Goal: Task Accomplishment & Management: Complete application form

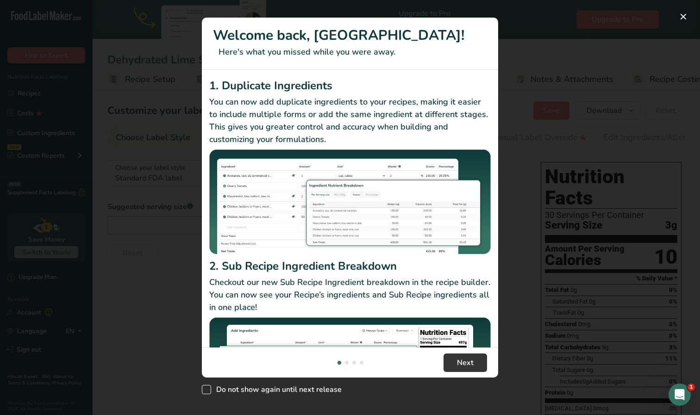
click at [211, 392] on span "New Features" at bounding box center [206, 389] width 9 height 9
click at [208, 392] on input "Do not show again until next release" at bounding box center [205, 390] width 6 height 6
checkbox input "true"
click at [471, 358] on span "Next" at bounding box center [465, 362] width 17 height 11
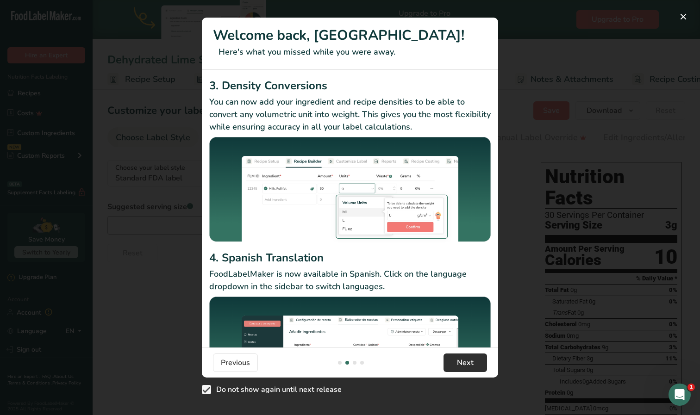
click at [471, 358] on span "Next" at bounding box center [465, 362] width 17 height 11
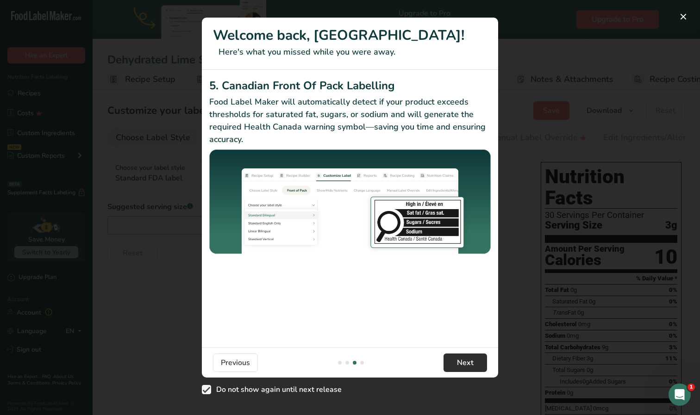
click at [471, 358] on span "Next" at bounding box center [465, 362] width 17 height 11
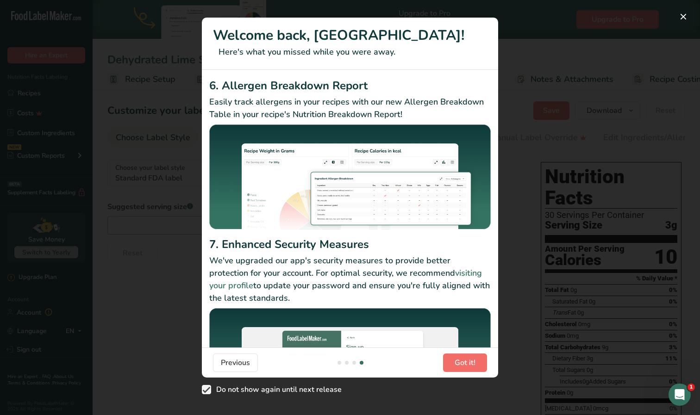
click at [471, 358] on span "Got it!" at bounding box center [464, 362] width 21 height 11
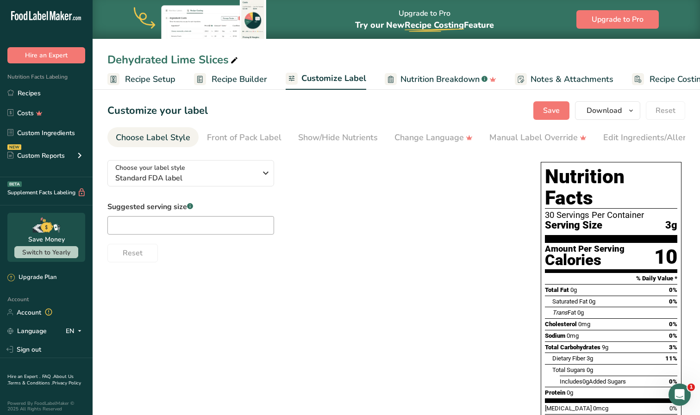
scroll to position [0, 0]
click at [32, 90] on link "Recipes" at bounding box center [46, 93] width 93 height 18
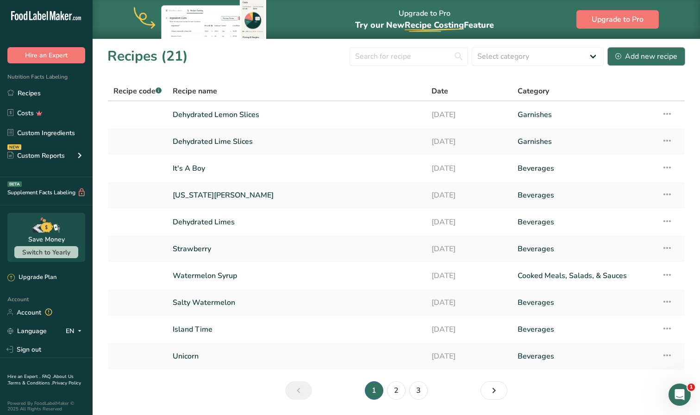
click at [626, 55] on div "Add new recipe" at bounding box center [646, 56] width 62 height 11
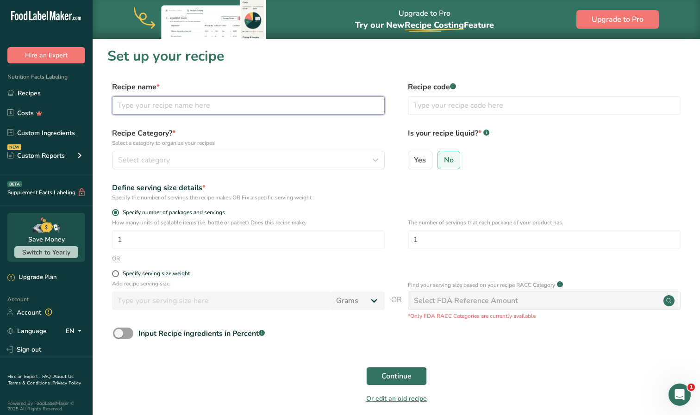
click at [221, 106] on input "text" at bounding box center [248, 105] width 273 height 19
type input "Dehydrated Orange Slices"
click at [237, 162] on div "Select category" at bounding box center [245, 160] width 255 height 11
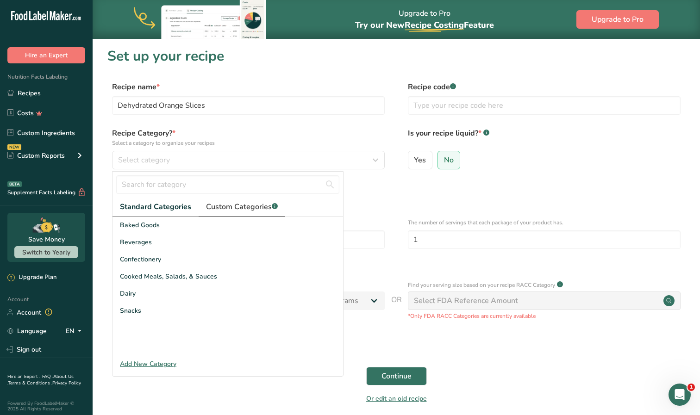
click at [235, 210] on span "Custom Categories .a-a{fill:#347362;}.b-a{fill:#fff;}" at bounding box center [242, 206] width 72 height 11
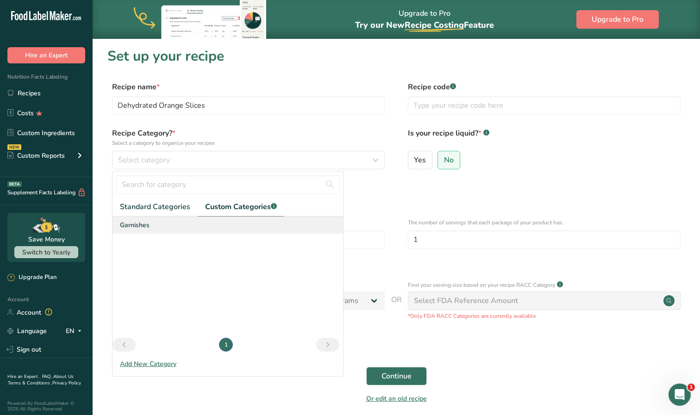
click at [145, 225] on span "Garnishes" at bounding box center [135, 225] width 30 height 10
